Goal: Navigation & Orientation: Find specific page/section

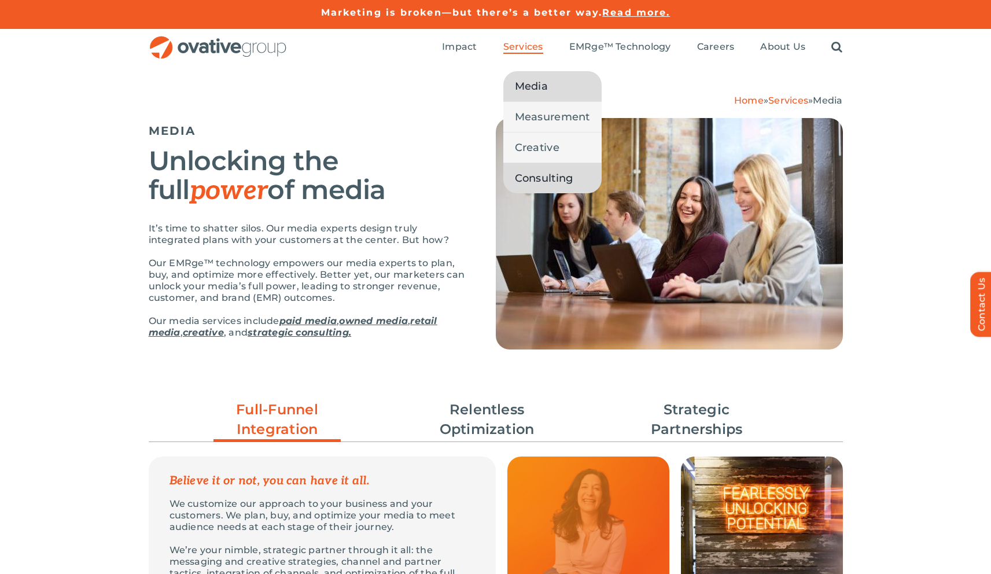
click at [530, 190] on link "Consulting" at bounding box center [552, 178] width 98 height 30
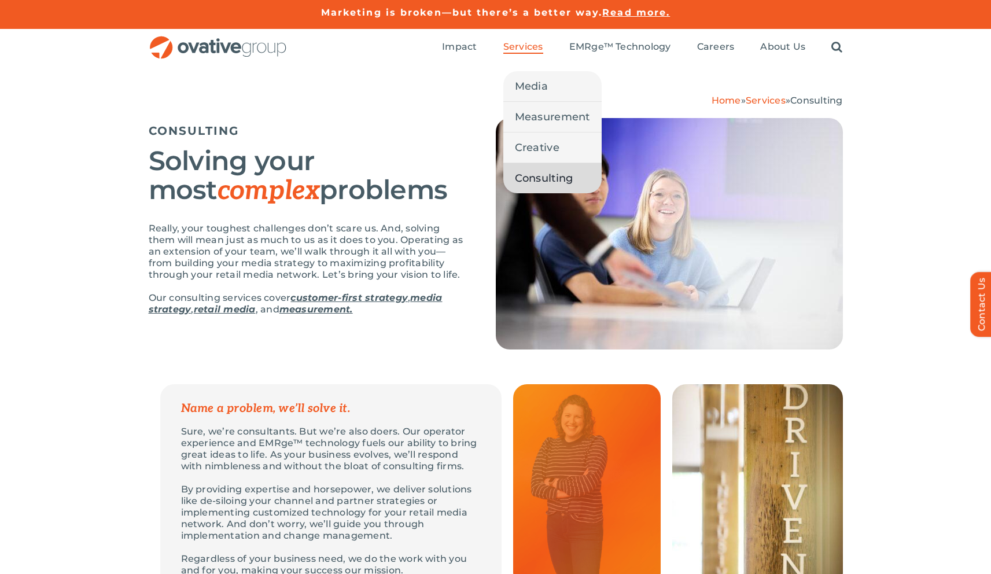
click at [515, 53] on li "Services Media Measurement Creative Consulting" at bounding box center [523, 47] width 40 height 13
click at [515, 50] on span "Services" at bounding box center [523, 47] width 40 height 12
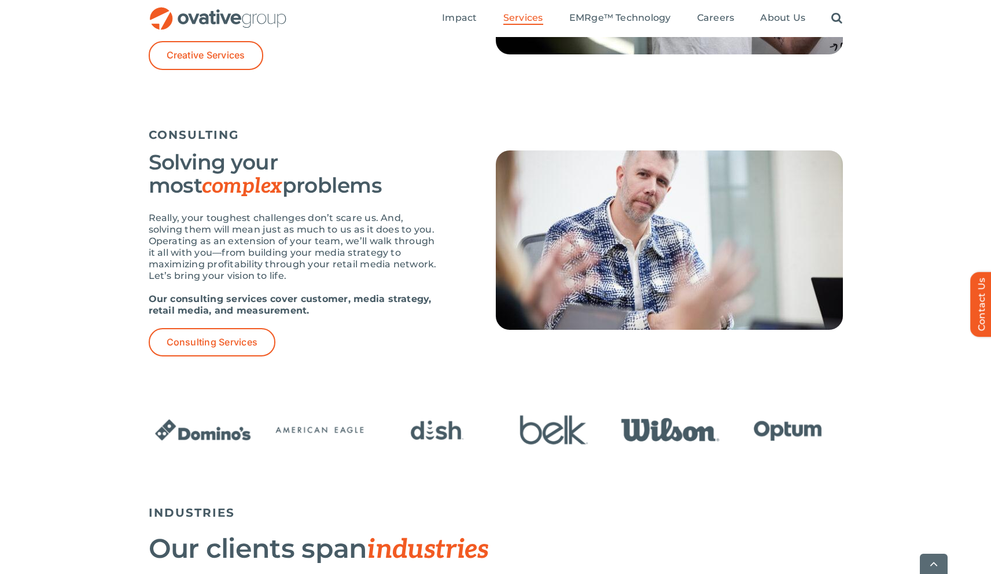
scroll to position [1524, 0]
